Goal: Task Accomplishment & Management: Use online tool/utility

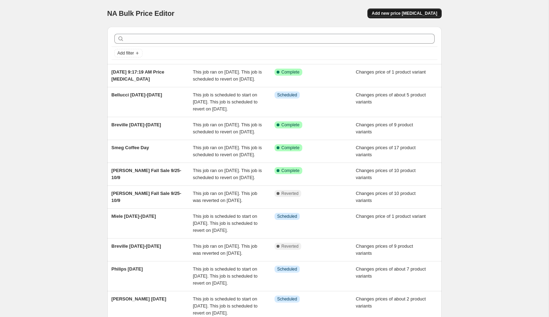
click at [397, 13] on span "Add new price [MEDICAL_DATA]" at bounding box center [404, 14] width 65 height 6
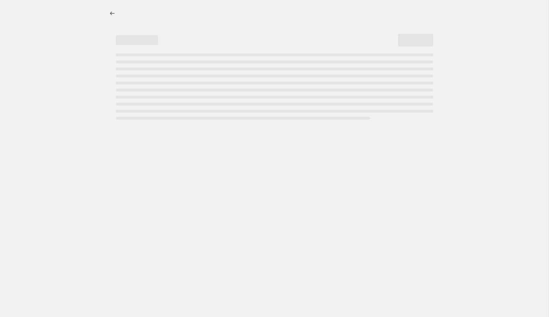
select select "percentage"
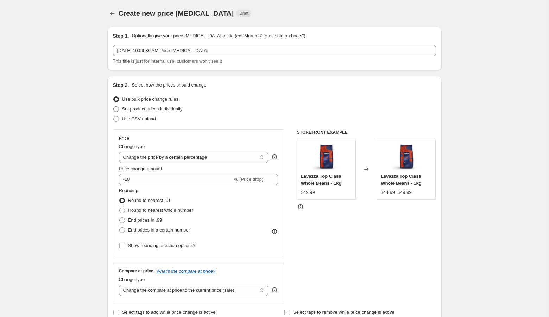
click at [146, 109] on span "Set product prices individually" at bounding box center [152, 108] width 61 height 5
click at [114, 107] on input "Set product prices individually" at bounding box center [113, 106] width 0 height 0
radio input "true"
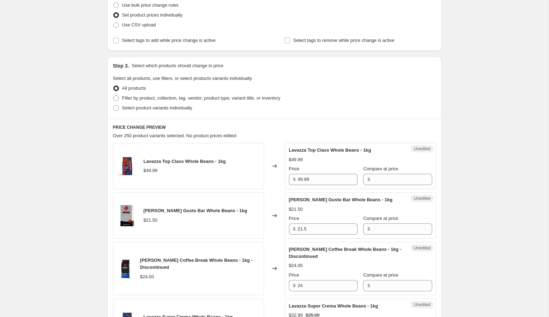
scroll to position [128, 0]
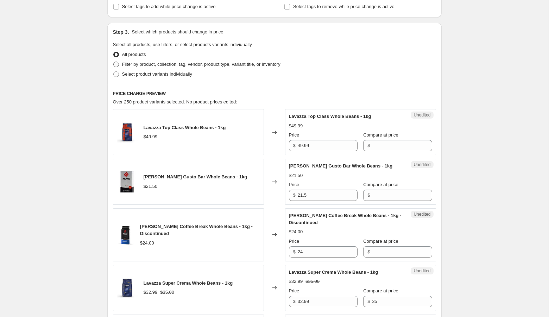
click at [184, 64] on span "Filter by product, collection, tag, vendor, product type, variant title, or inv…" at bounding box center [201, 64] width 158 height 5
click at [114, 62] on input "Filter by product, collection, tag, vendor, product type, variant title, or inv…" at bounding box center [113, 62] width 0 height 0
radio input "true"
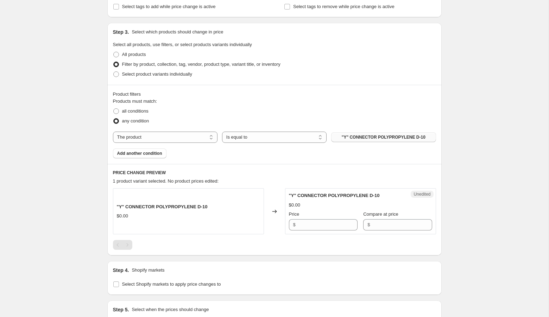
click at [356, 137] on span ""Y" CONNECTOR POLYPROPYLENE D-10" at bounding box center [384, 137] width 84 height 6
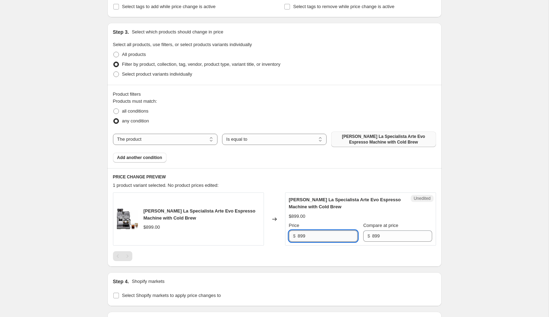
click at [300, 235] on input "899" at bounding box center [328, 235] width 60 height 11
type input "699"
click at [463, 237] on div "Create new price [MEDICAL_DATA]. This page is ready Create new price [MEDICAL_D…" at bounding box center [274, 143] width 549 height 543
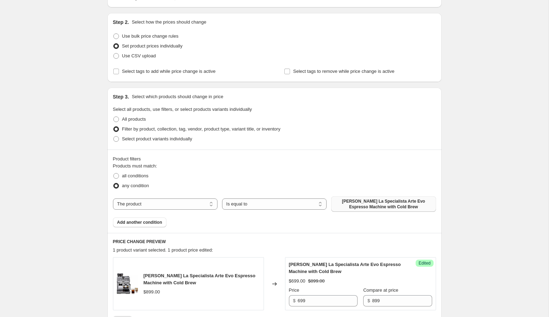
scroll to position [0, 0]
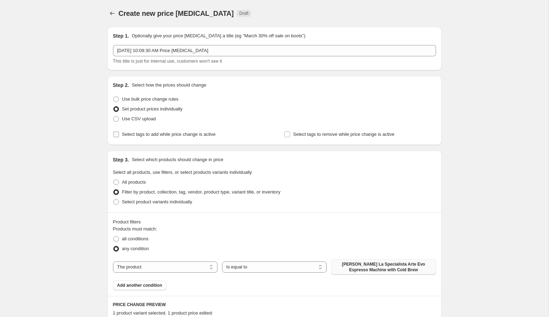
click at [155, 134] on span "Select tags to add while price change is active" at bounding box center [169, 134] width 94 height 5
click at [119, 134] on input "Select tags to add while price change is active" at bounding box center [116, 135] width 6 height 6
checkbox input "true"
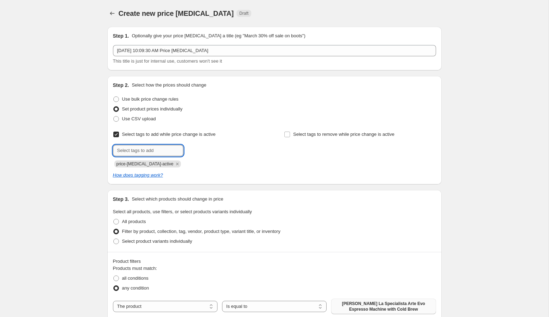
click at [159, 148] on input "text" at bounding box center [148, 150] width 70 height 11
type input "fall sale"
click at [218, 148] on button "Add fall sale" at bounding box center [201, 150] width 33 height 10
click at [300, 133] on span "Select tags to remove while price change is active" at bounding box center [343, 134] width 101 height 5
click at [290, 133] on input "Select tags to remove while price change is active" at bounding box center [287, 135] width 6 height 6
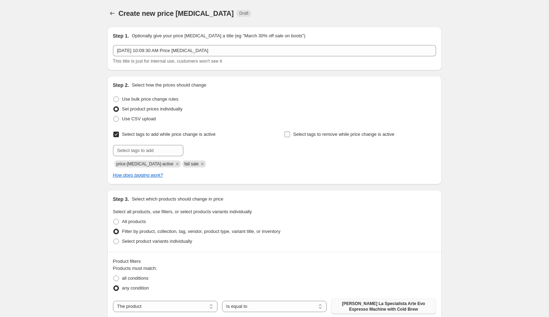
checkbox input "true"
click at [298, 152] on input "text" at bounding box center [319, 150] width 70 height 11
type input "fall sale"
click at [388, 150] on button "Add fall sale" at bounding box center [372, 150] width 33 height 10
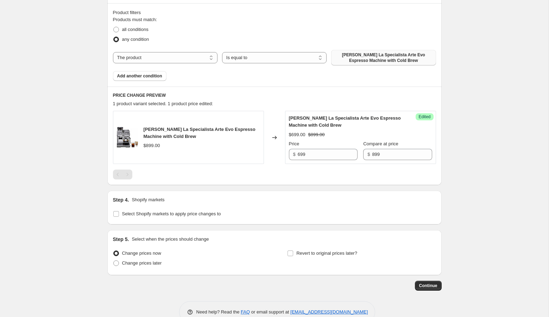
scroll to position [264, 0]
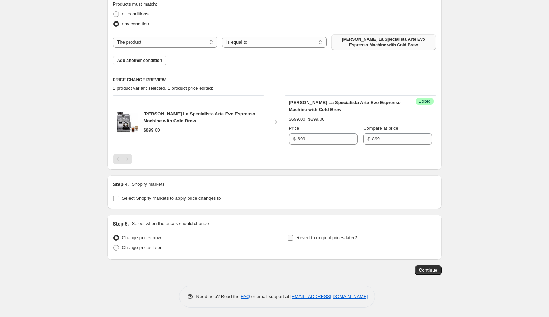
click at [334, 233] on label "Revert to original prices later?" at bounding box center [322, 238] width 70 height 10
click at [293, 235] on input "Revert to original prices later?" at bounding box center [290, 238] width 6 height 6
checkbox input "true"
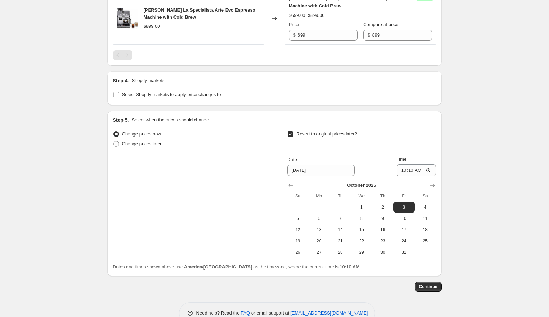
scroll to position [372, 0]
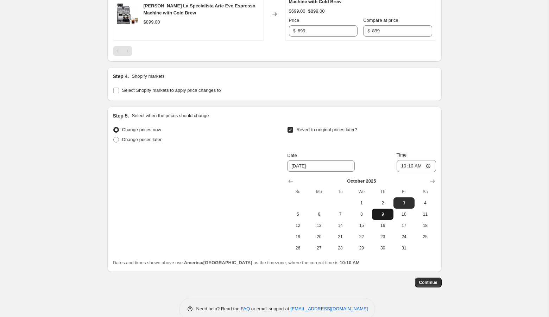
click at [381, 212] on span "9" at bounding box center [382, 214] width 15 height 6
type input "[DATE]"
click at [403, 165] on input "10:10" at bounding box center [416, 166] width 39 height 12
type input "23:59"
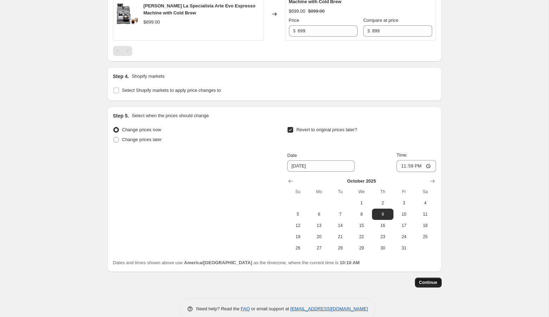
click at [430, 283] on span "Continue" at bounding box center [428, 283] width 18 height 6
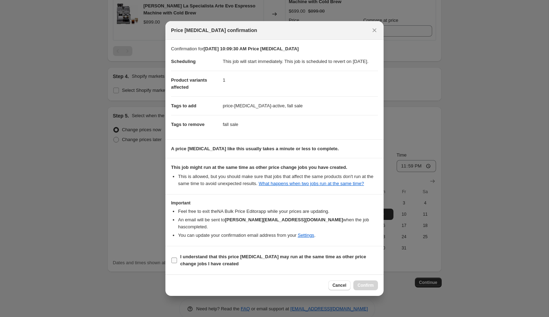
click at [206, 266] on b "I understand that this price [MEDICAL_DATA] may run at the same time as other p…" at bounding box center [273, 260] width 186 height 12
click at [177, 263] on input "I understand that this price [MEDICAL_DATA] may run at the same time as other p…" at bounding box center [174, 261] width 6 height 6
checkbox input "true"
click at [365, 288] on span "Confirm" at bounding box center [366, 286] width 16 height 6
